Goal: Check status: Check status

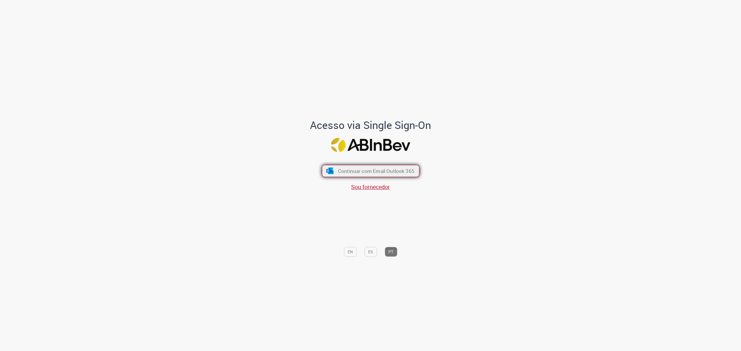
click at [347, 169] on span "Continuar com Email Outlook 365" at bounding box center [376, 171] width 76 height 7
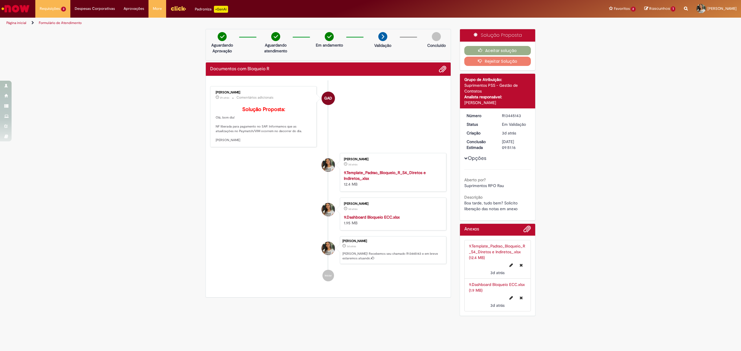
click at [298, 141] on p "Solução Proposta: Olá, bom dia! NF liberada para pagamento no SAP. Informamos q…" at bounding box center [264, 125] width 96 height 36
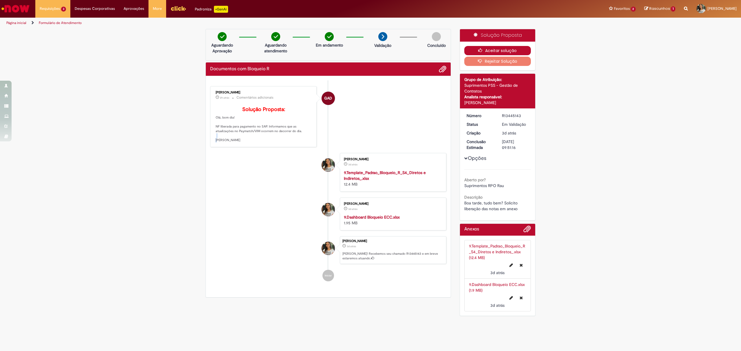
click at [497, 49] on button "Aceitar solução" at bounding box center [497, 50] width 67 height 9
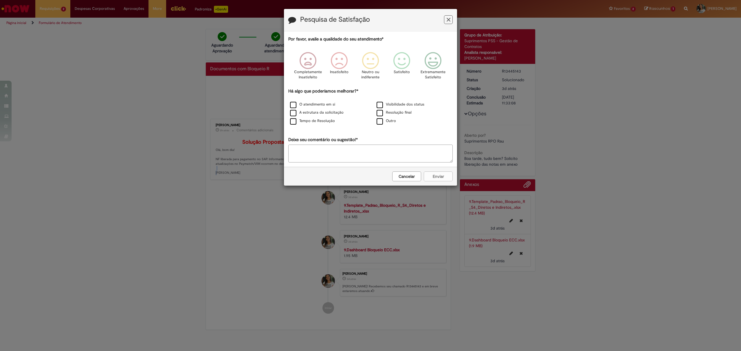
click at [446, 19] on button "Feedback" at bounding box center [448, 19] width 9 height 9
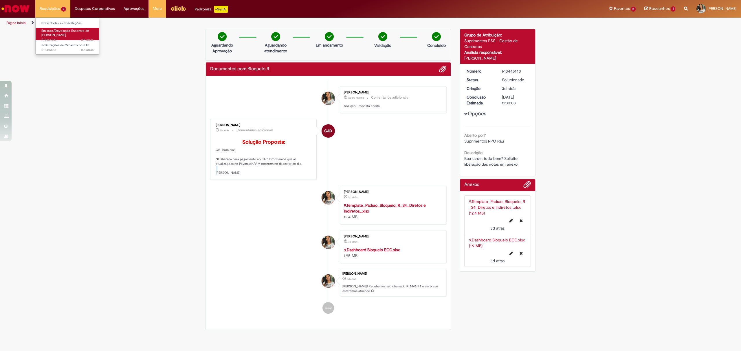
click at [70, 30] on span "Emissão/Devolução Encontro de Contas Fornecedor" at bounding box center [64, 33] width 47 height 9
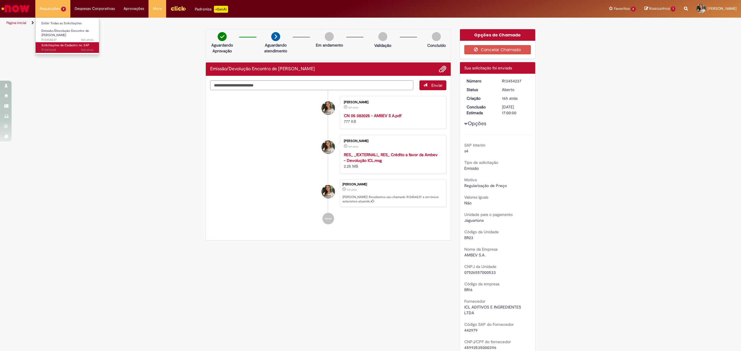
click at [71, 50] on span "15d atrás 15 dias atrás R13415688" at bounding box center [67, 50] width 52 height 5
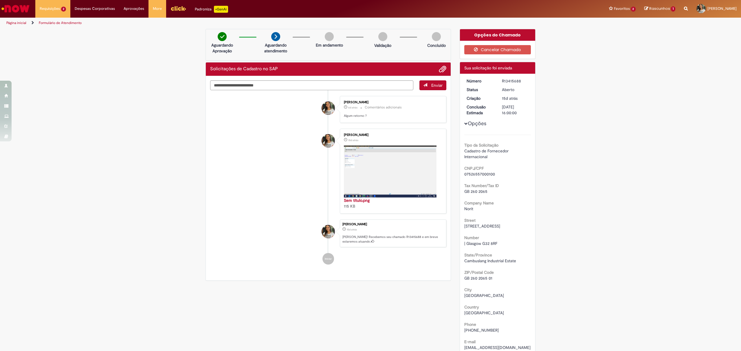
click at [27, 10] on img "Ir para a Homepage" at bounding box center [16, 9] width 30 height 12
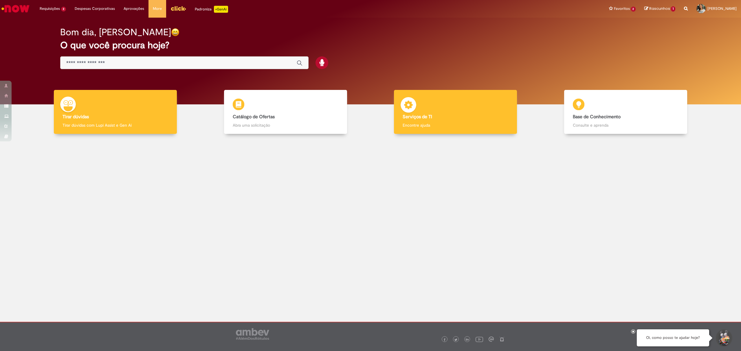
click at [433, 112] on div "Serviços de TI Serviços de TI Encontre ajuda" at bounding box center [455, 112] width 123 height 44
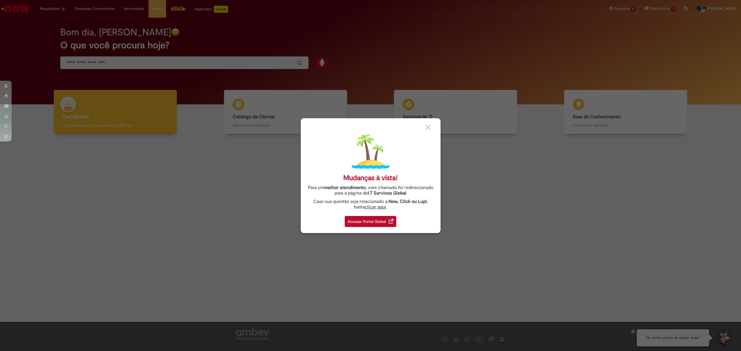
click at [371, 225] on div "Acessar Portal Global" at bounding box center [371, 221] width 52 height 11
